Goal: Check status: Check status

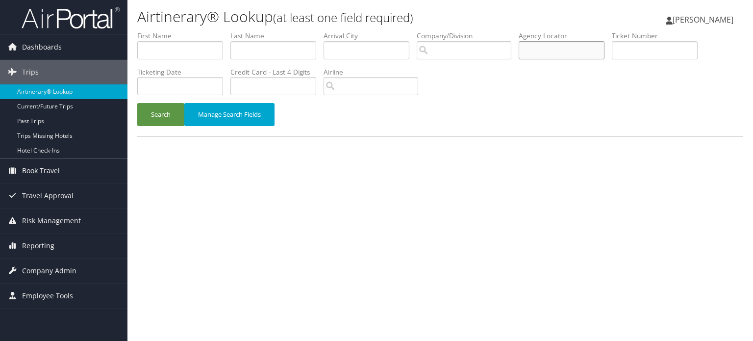
click at [576, 54] on input "text" at bounding box center [562, 50] width 86 height 18
paste input "CB7YHC"
type input "CB7YHC"
click at [161, 111] on button "Search" at bounding box center [160, 114] width 47 height 23
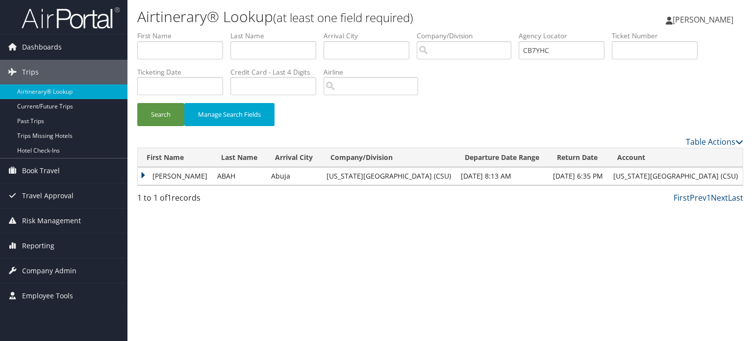
click at [144, 176] on td "THERESA" at bounding box center [175, 176] width 75 height 18
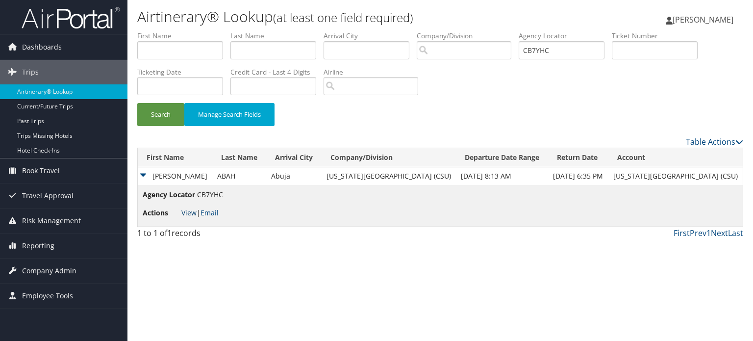
click at [182, 211] on link "View" at bounding box center [188, 212] width 15 height 9
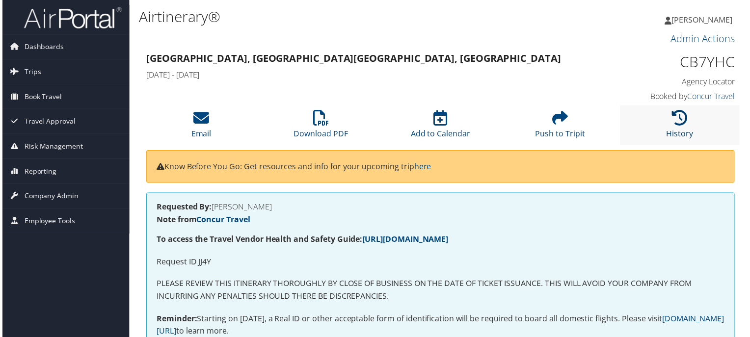
click at [683, 116] on icon at bounding box center [681, 119] width 16 height 16
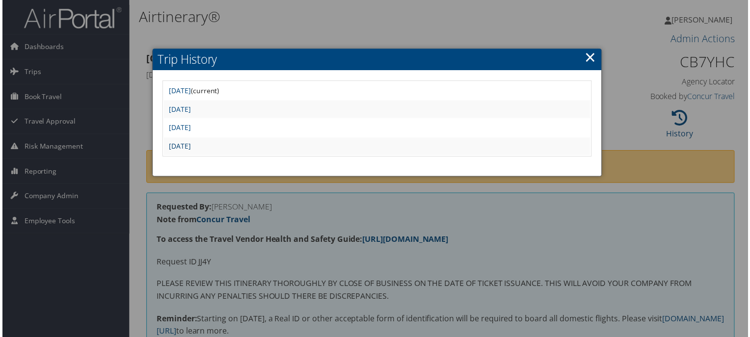
click at [189, 147] on link "Wed May 21 03:18:15 MDT 2025" at bounding box center [178, 146] width 22 height 9
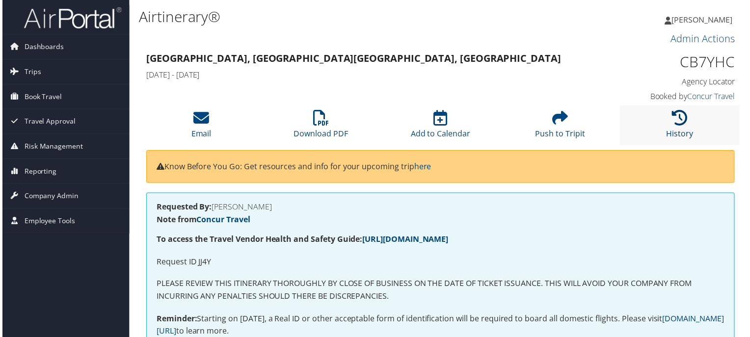
click at [680, 117] on icon at bounding box center [681, 119] width 16 height 16
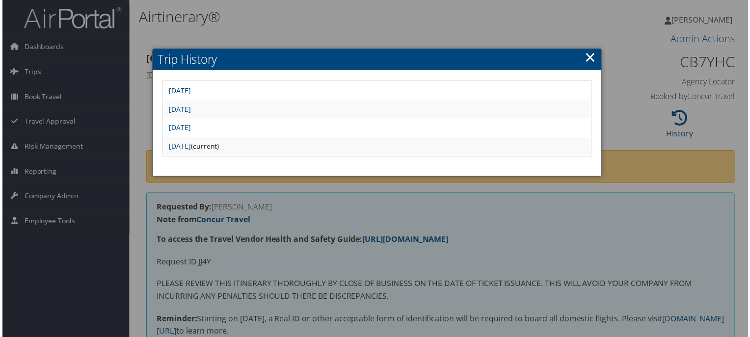
click at [189, 94] on link "Fri Aug 1 02:45:31 MDT 2025" at bounding box center [178, 90] width 22 height 9
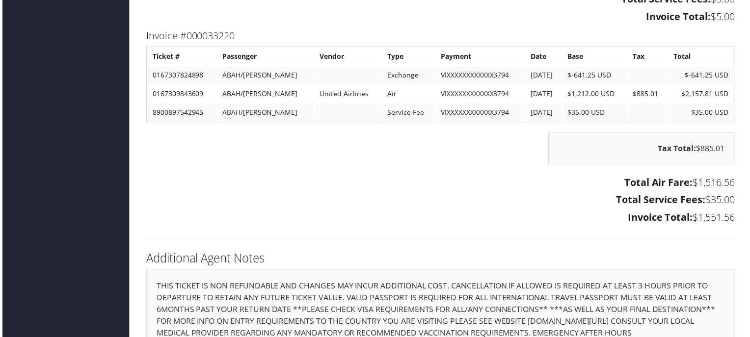
scroll to position [2405, 0]
